Goal: Information Seeking & Learning: Learn about a topic

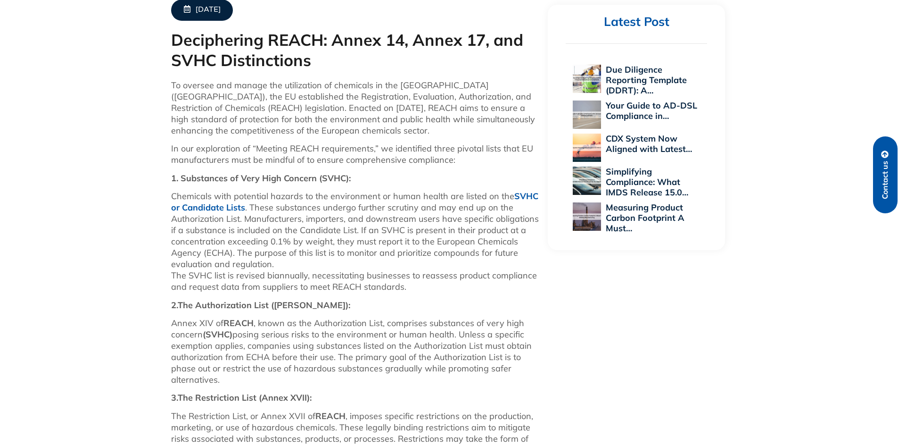
scroll to position [329, 0]
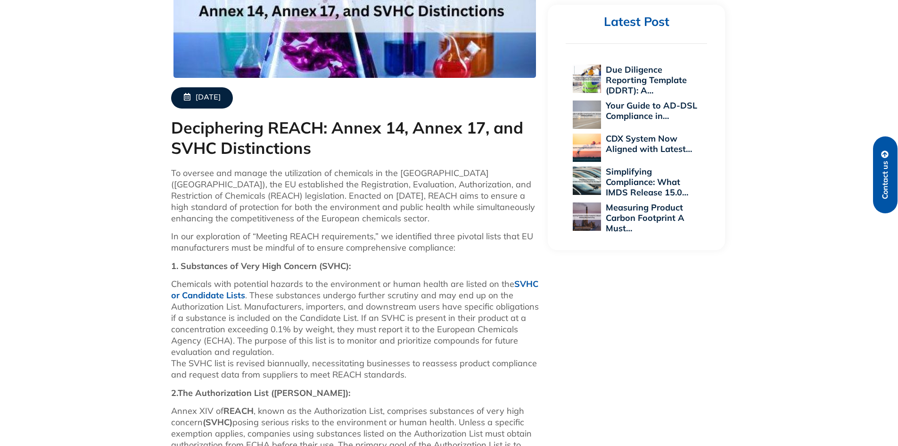
click at [525, 282] on link "SVHC or Candidate Lists" at bounding box center [354, 289] width 367 height 22
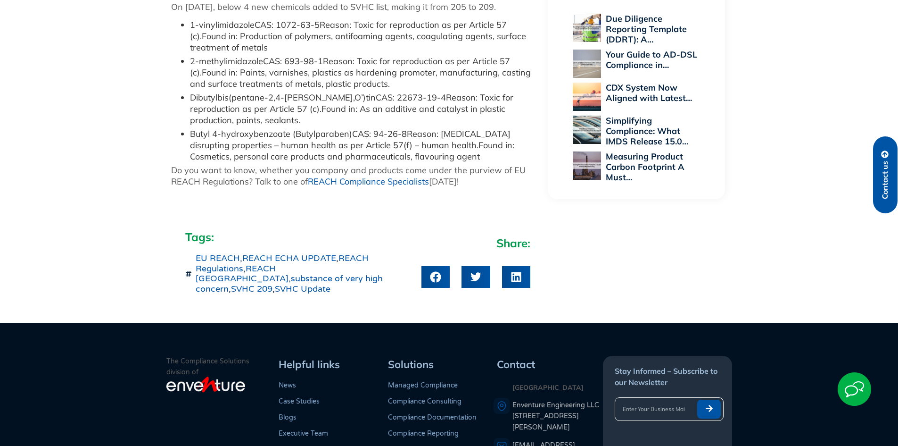
scroll to position [519, 0]
